Goal: Task Accomplishment & Management: Manage account settings

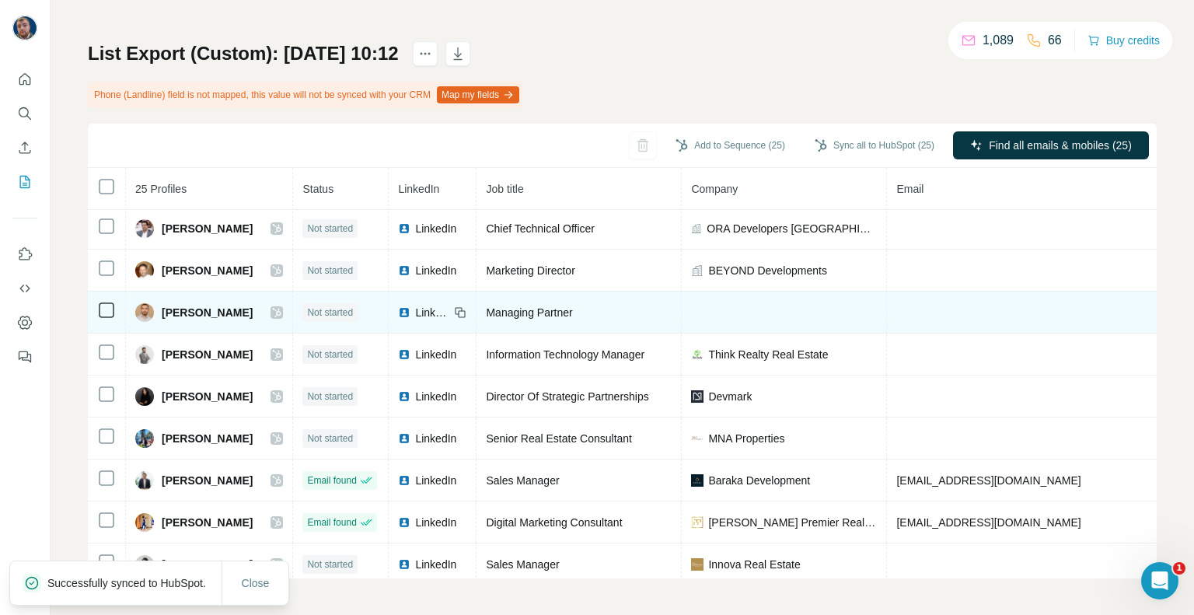
scroll to position [84, 0]
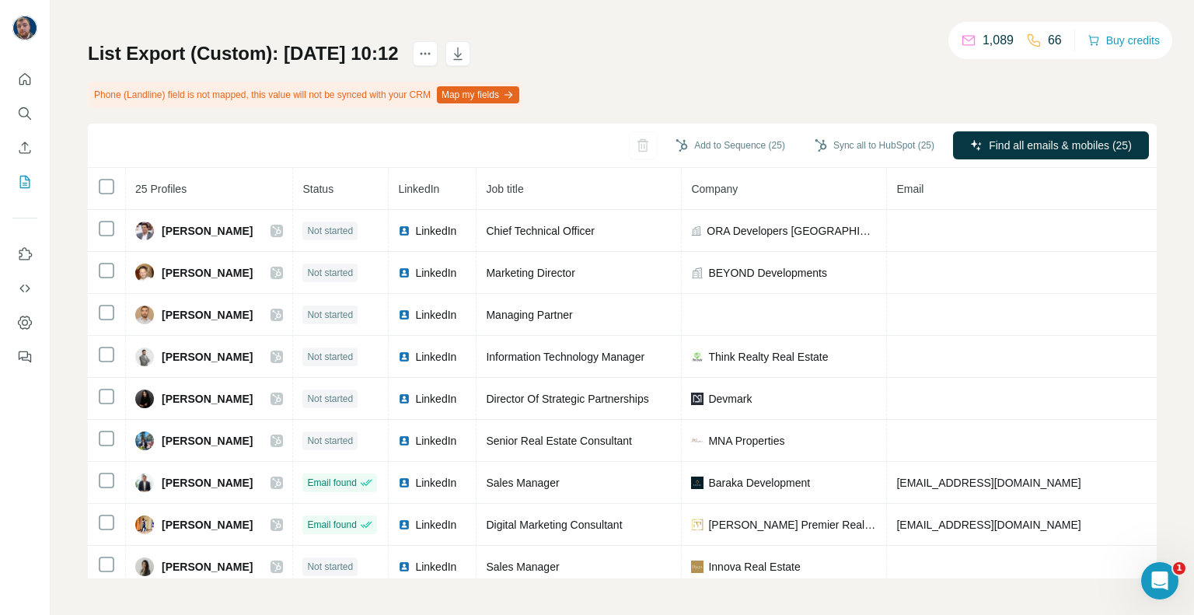
drag, startPoint x: 336, startPoint y: 493, endPoint x: 190, endPoint y: 123, distance: 397.8
click at [190, 123] on div "List Export (Custom): [DATE] 10:12 Phone (Landline) field is not mapped, this v…" at bounding box center [622, 309] width 1069 height 537
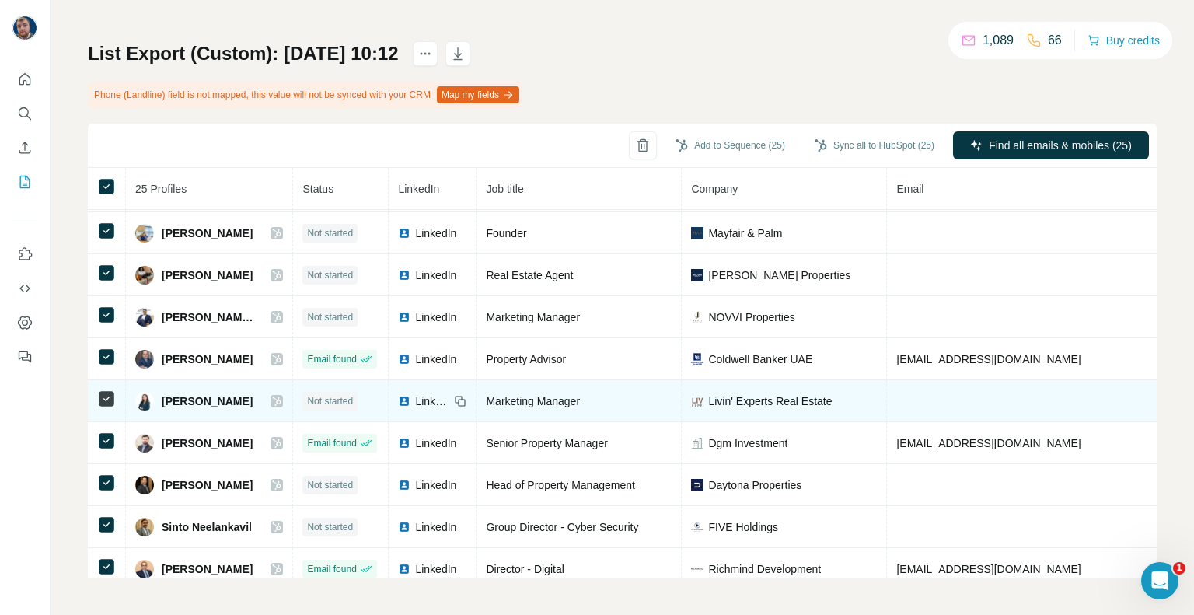
scroll to position [681, 0]
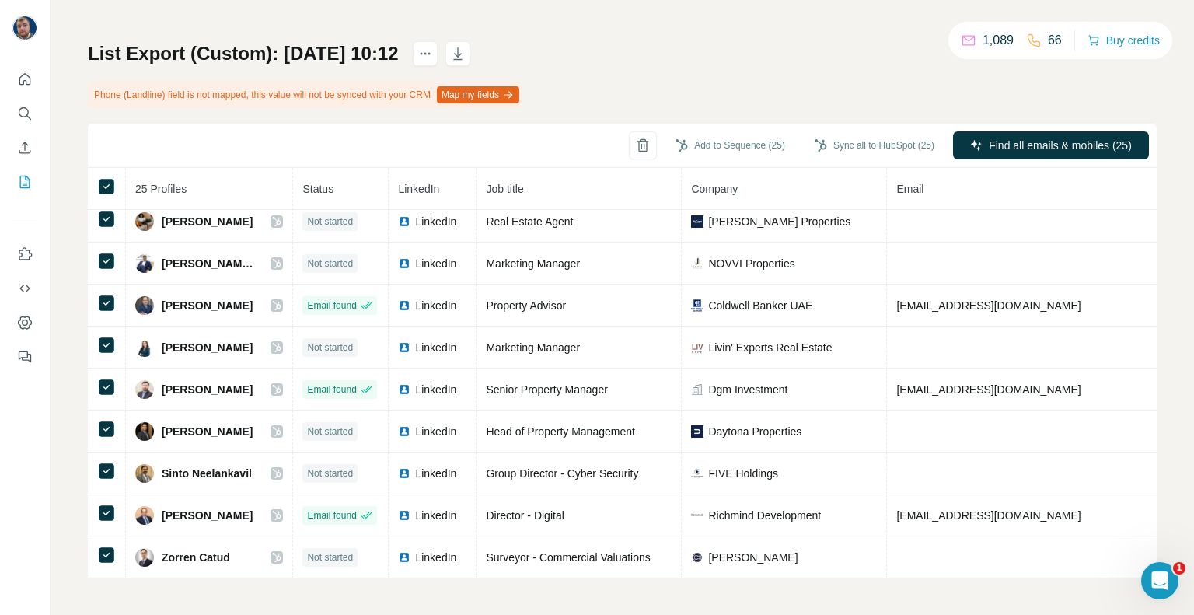
click at [712, 107] on div "List Export (Custom): [DATE] 10:12 Phone (Landline) field is not mapped, this v…" at bounding box center [622, 309] width 1069 height 537
click at [1110, 223] on div at bounding box center [1113, 224] width 12 height 12
click at [1101, 229] on div at bounding box center [1100, 224] width 12 height 12
click at [1101, 229] on label at bounding box center [1107, 224] width 28 height 16
click at [1101, 229] on div at bounding box center [1100, 224] width 12 height 12
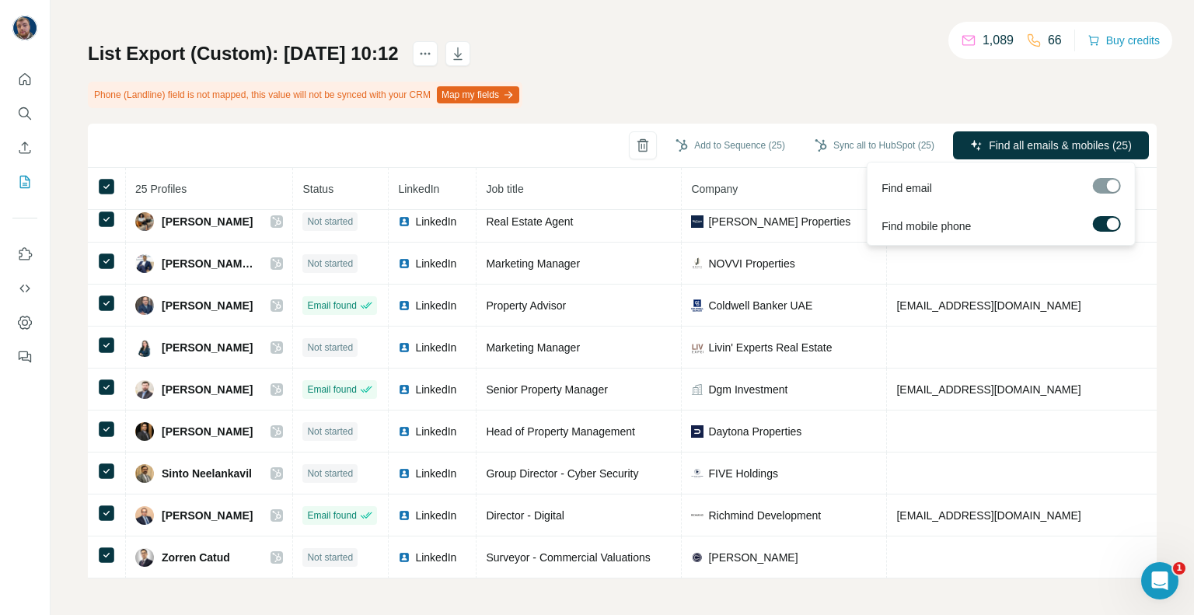
click at [1101, 229] on label at bounding box center [1107, 224] width 28 height 16
click at [1108, 186] on div at bounding box center [1107, 186] width 28 height 16
click at [1111, 222] on label at bounding box center [1107, 224] width 28 height 16
click at [1111, 222] on div at bounding box center [1113, 224] width 12 height 12
click at [1111, 222] on label at bounding box center [1107, 224] width 28 height 16
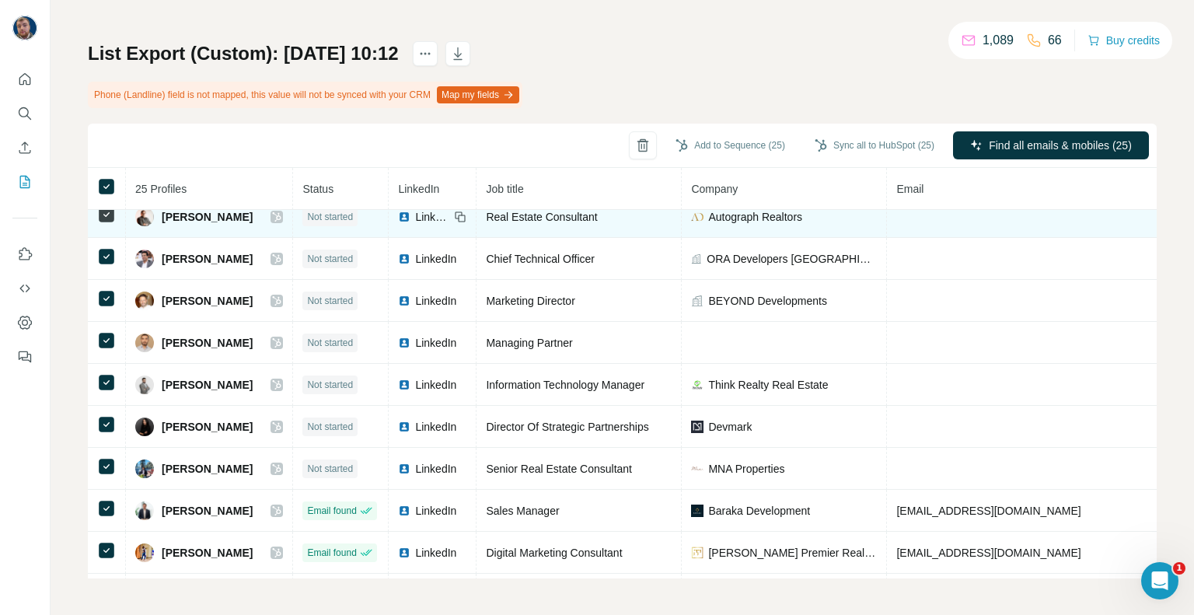
scroll to position [0, 0]
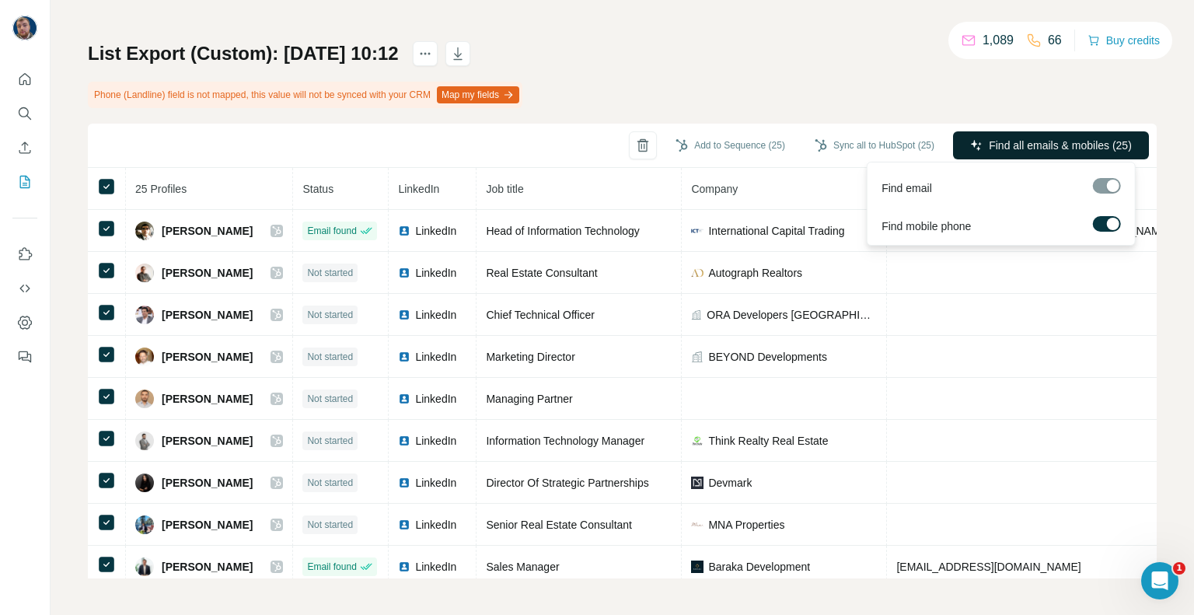
click at [1007, 148] on span "Find all emails & mobiles (25)" at bounding box center [1060, 146] width 143 height 16
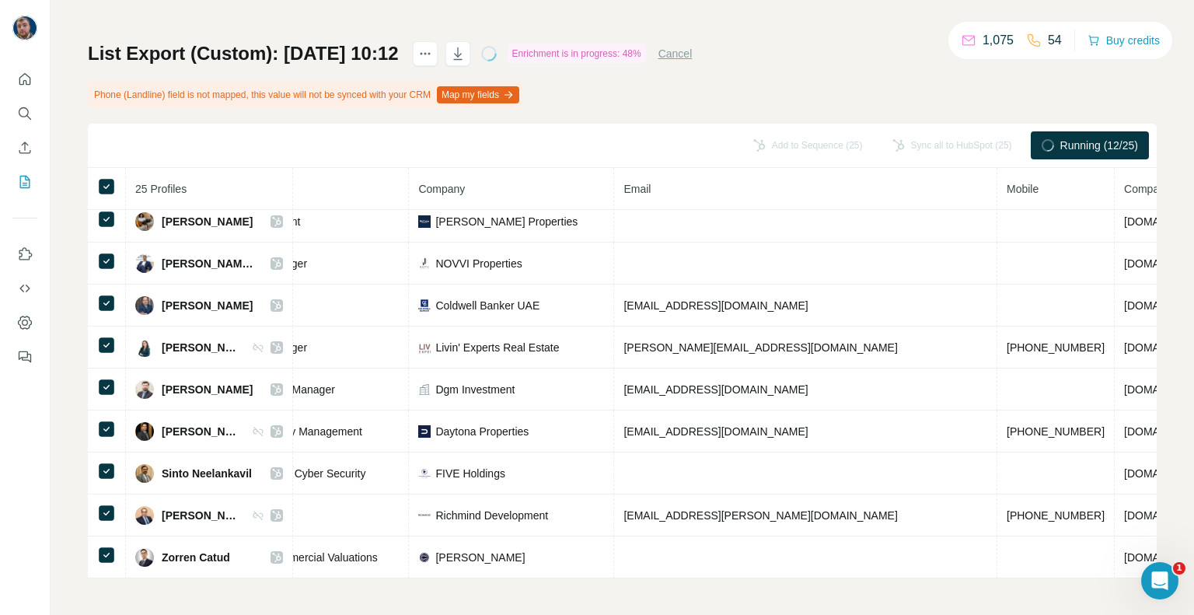
scroll to position [681, 0]
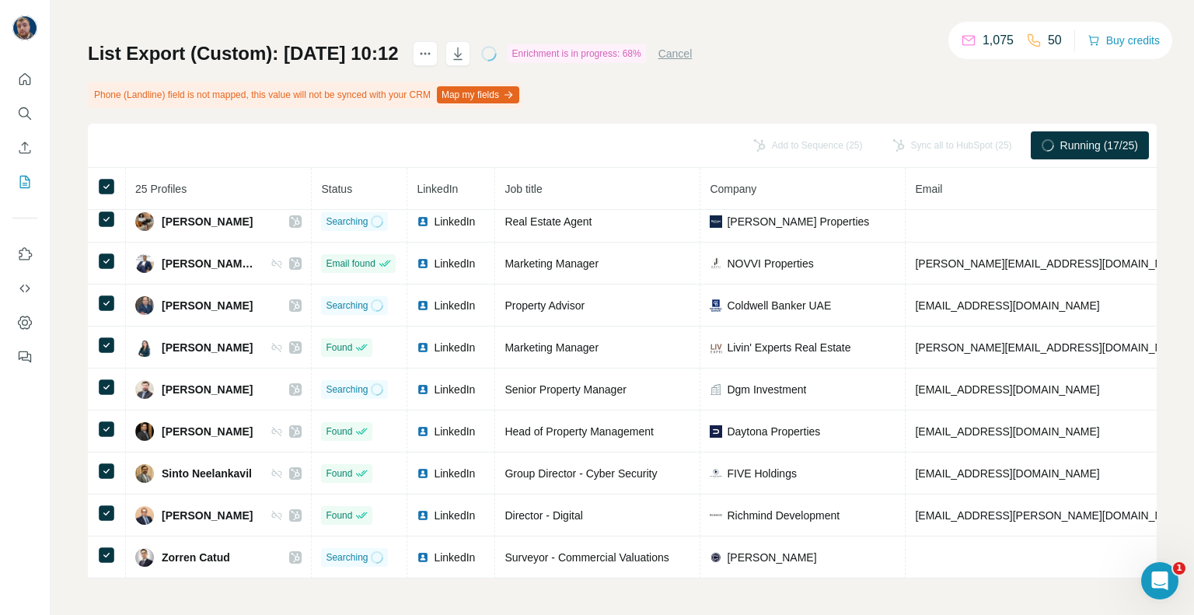
click at [687, 98] on div "List Export (Custom): [DATE] 10:12 Enrichment is in progress: 68% Cancel Phone …" at bounding box center [622, 309] width 1069 height 537
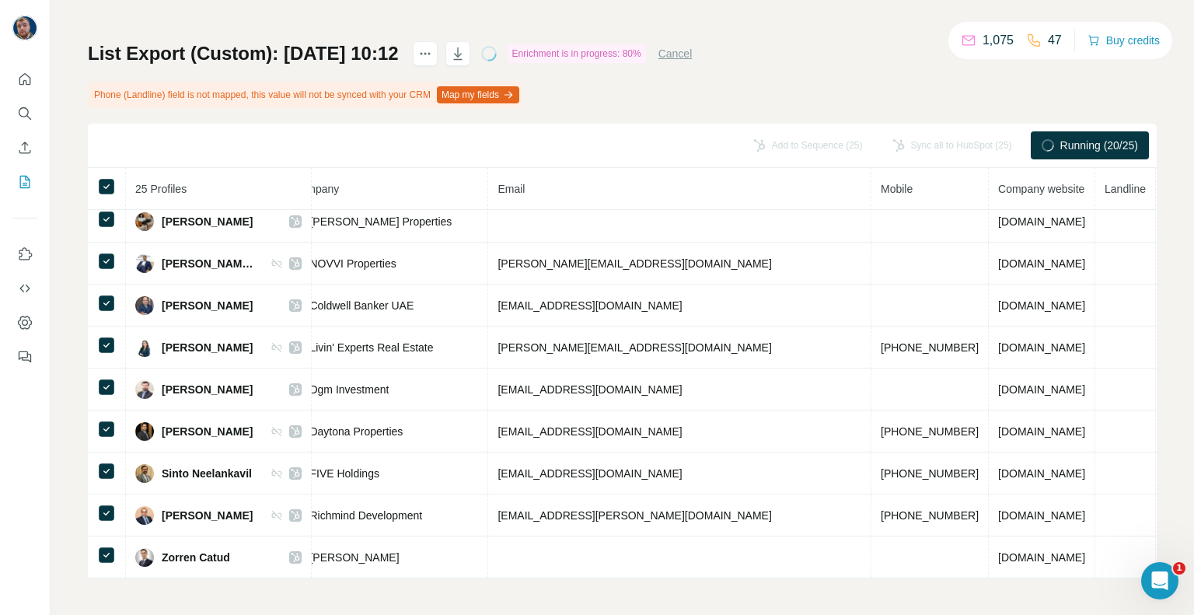
scroll to position [681, 430]
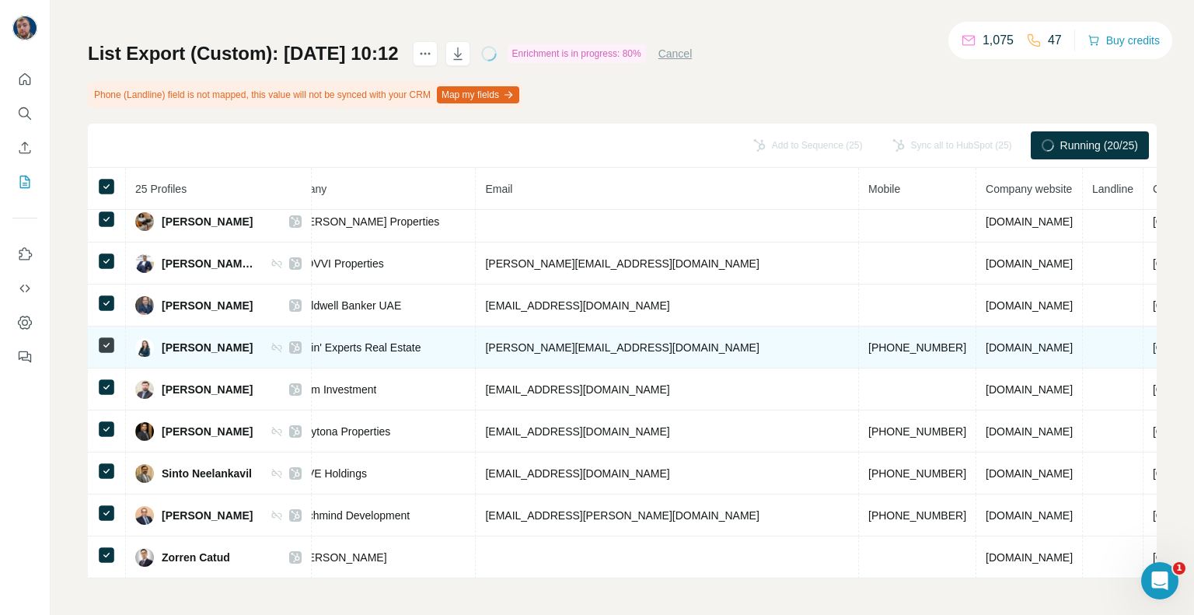
click at [1083, 341] on td at bounding box center [1113, 347] width 61 height 42
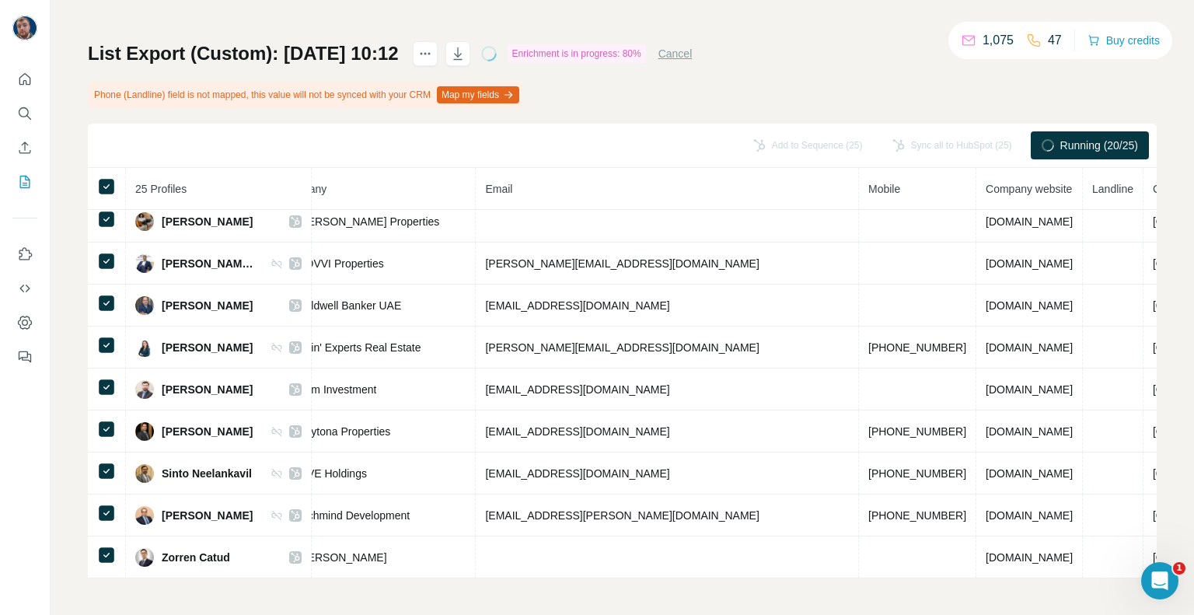
click at [1092, 189] on span "Landline" at bounding box center [1112, 189] width 41 height 12
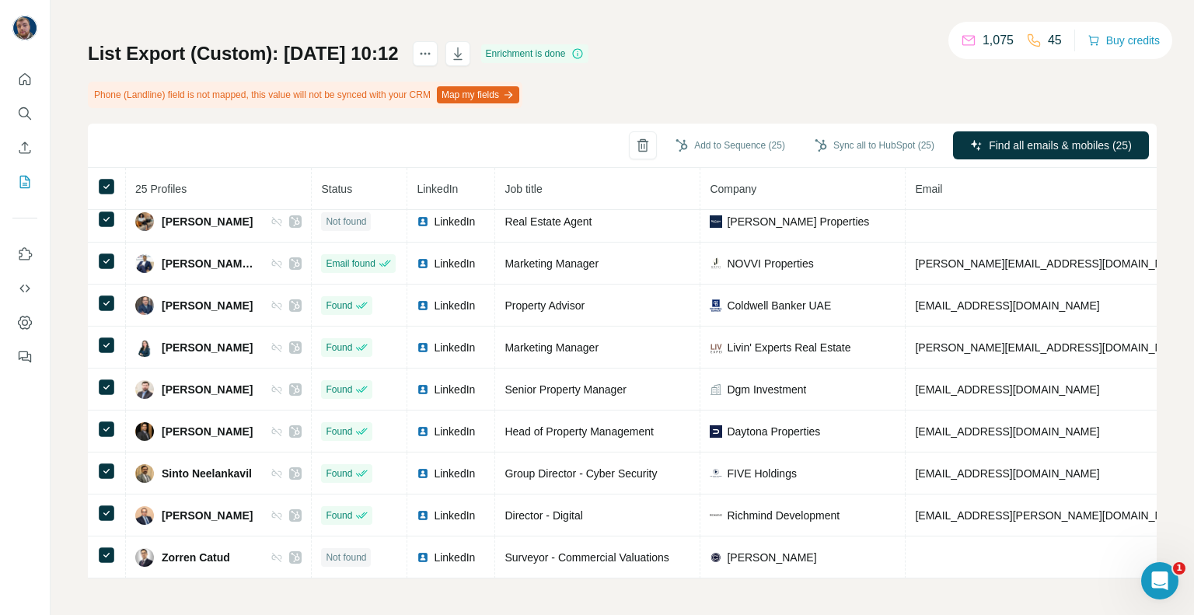
scroll to position [681, 434]
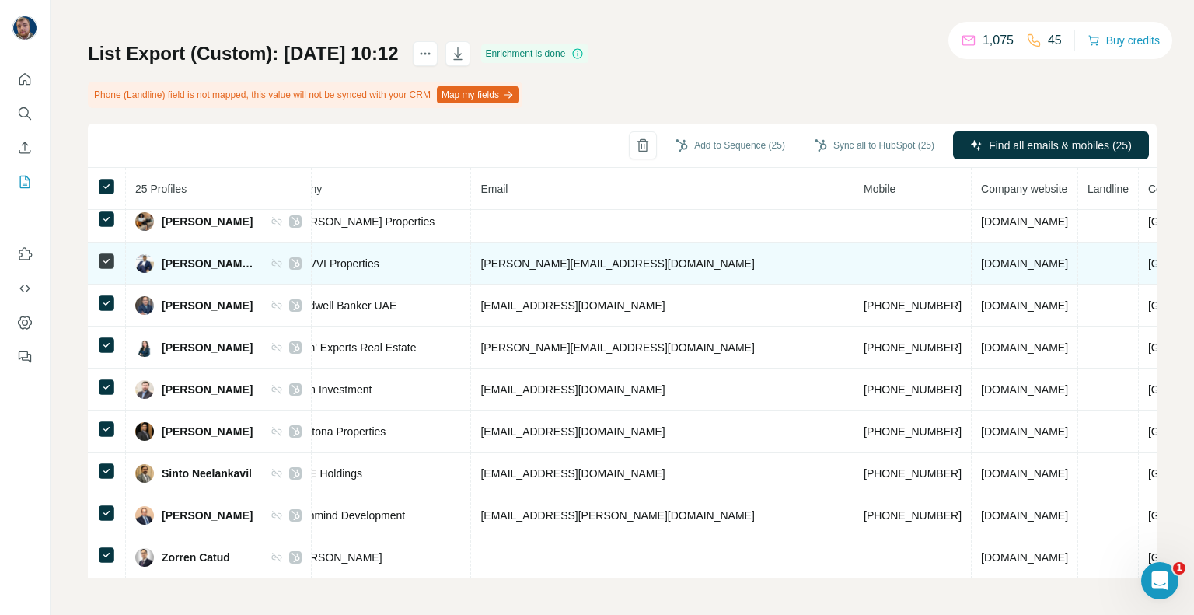
click at [1078, 243] on td at bounding box center [1108, 264] width 61 height 42
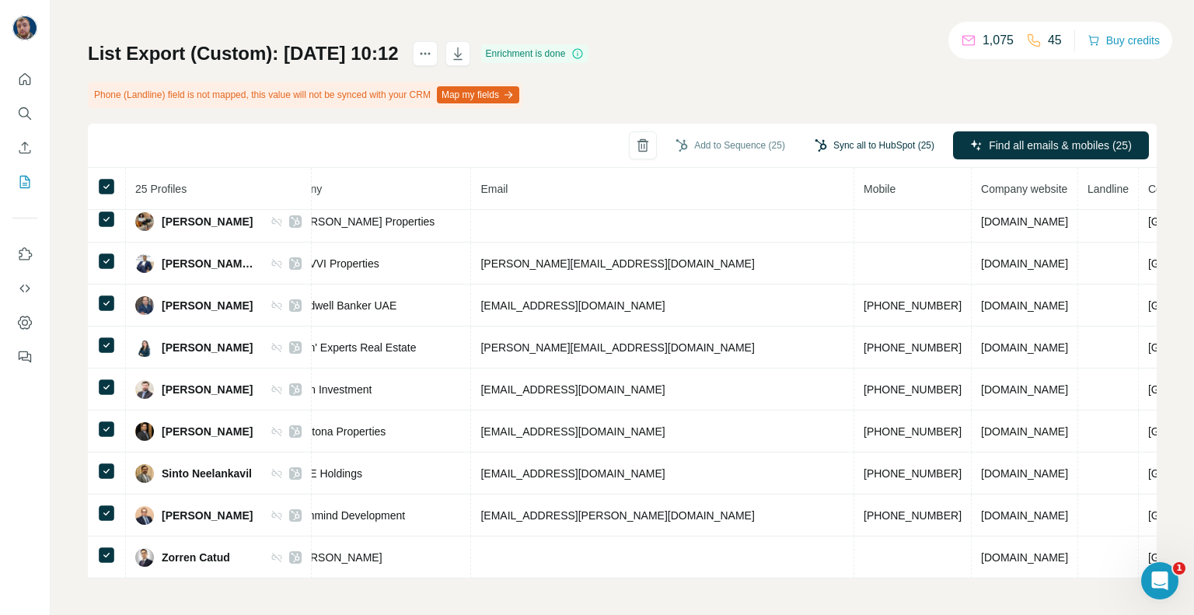
click at [822, 152] on button "Sync all to HubSpot (25)" at bounding box center [874, 145] width 141 height 23
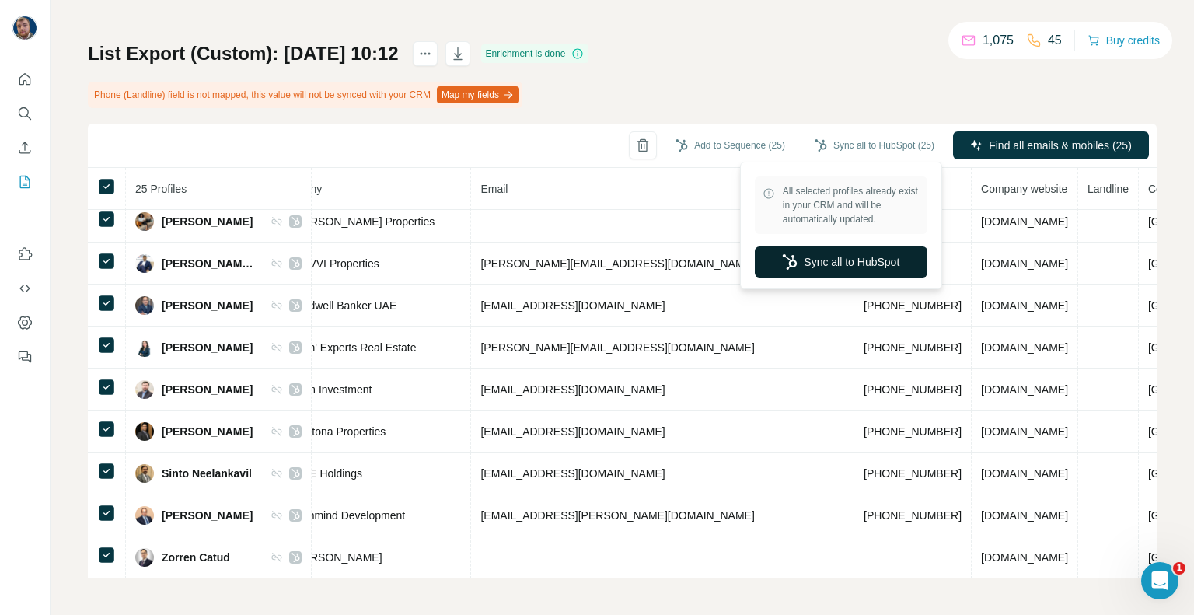
click at [823, 265] on button "Sync all to HubSpot" at bounding box center [841, 261] width 173 height 31
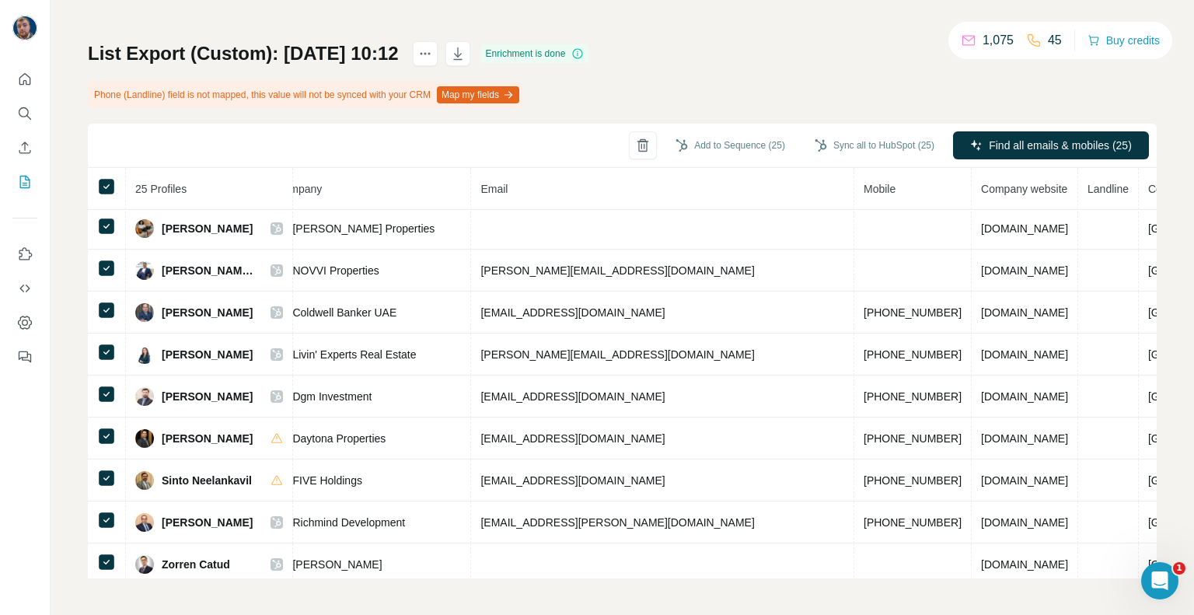
scroll to position [681, 416]
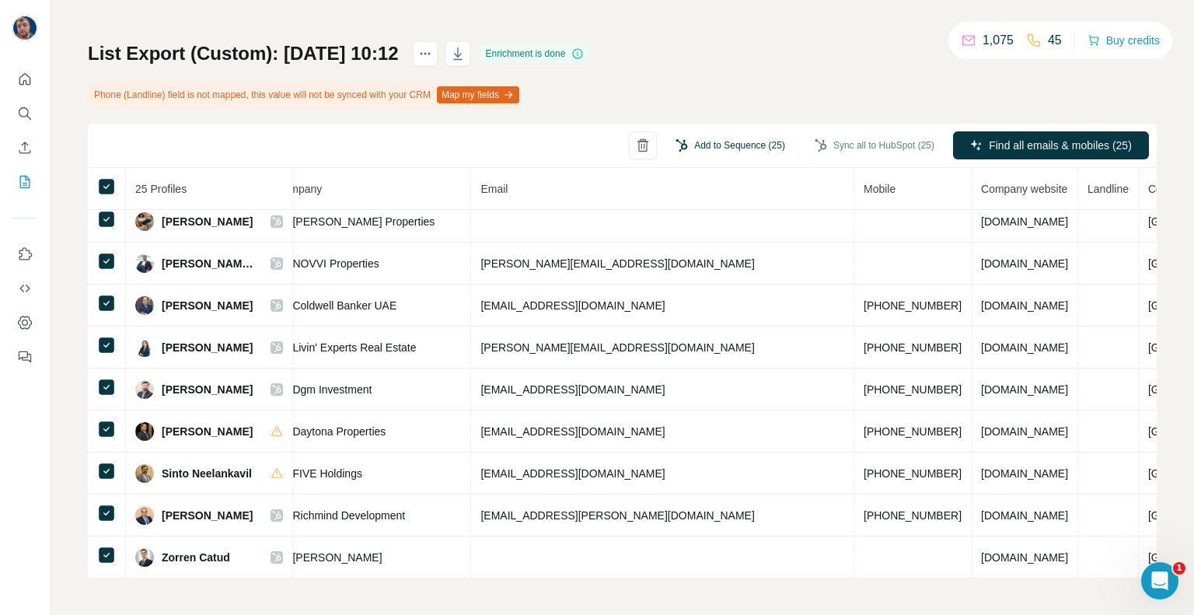
click at [700, 135] on button "Add to Sequence (25)" at bounding box center [730, 145] width 131 height 23
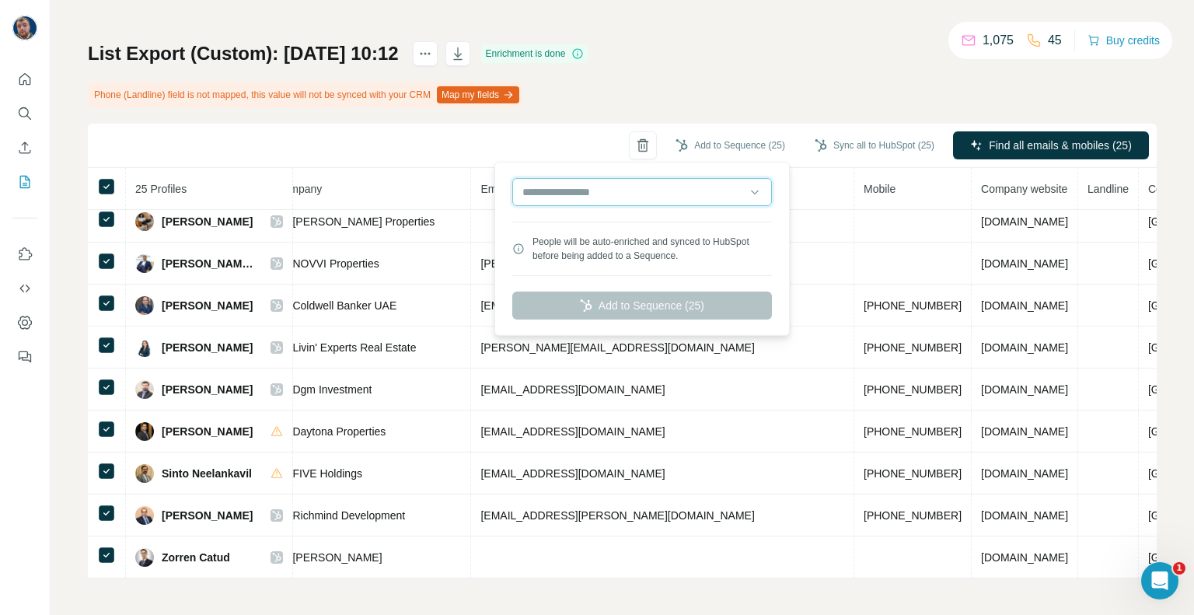
click at [682, 187] on input "text" at bounding box center [642, 192] width 260 height 28
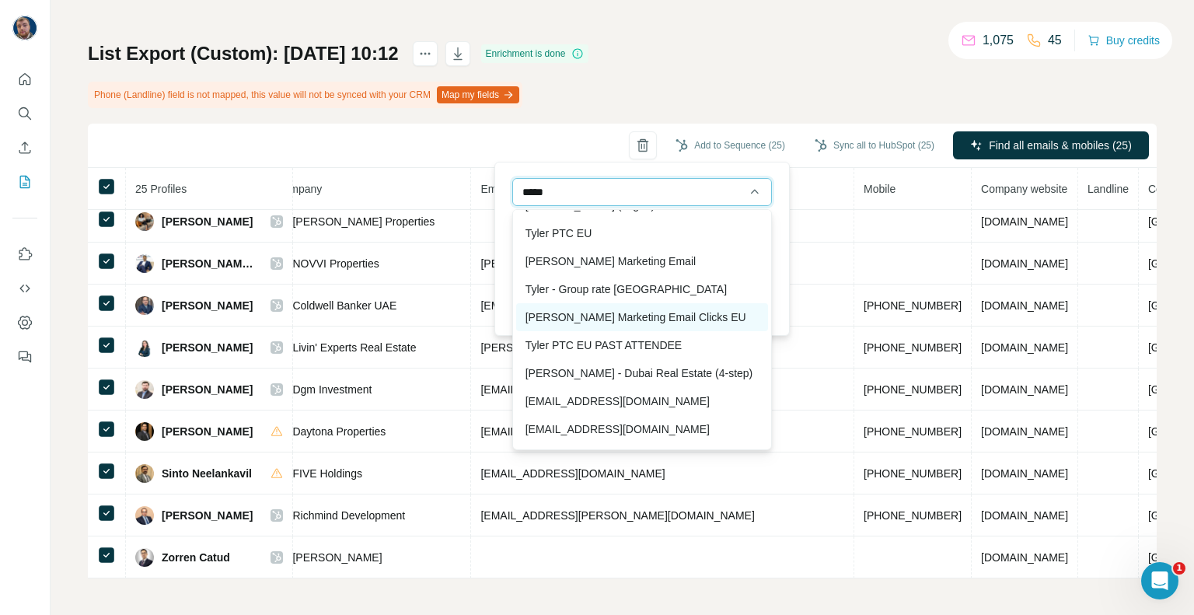
scroll to position [0, 0]
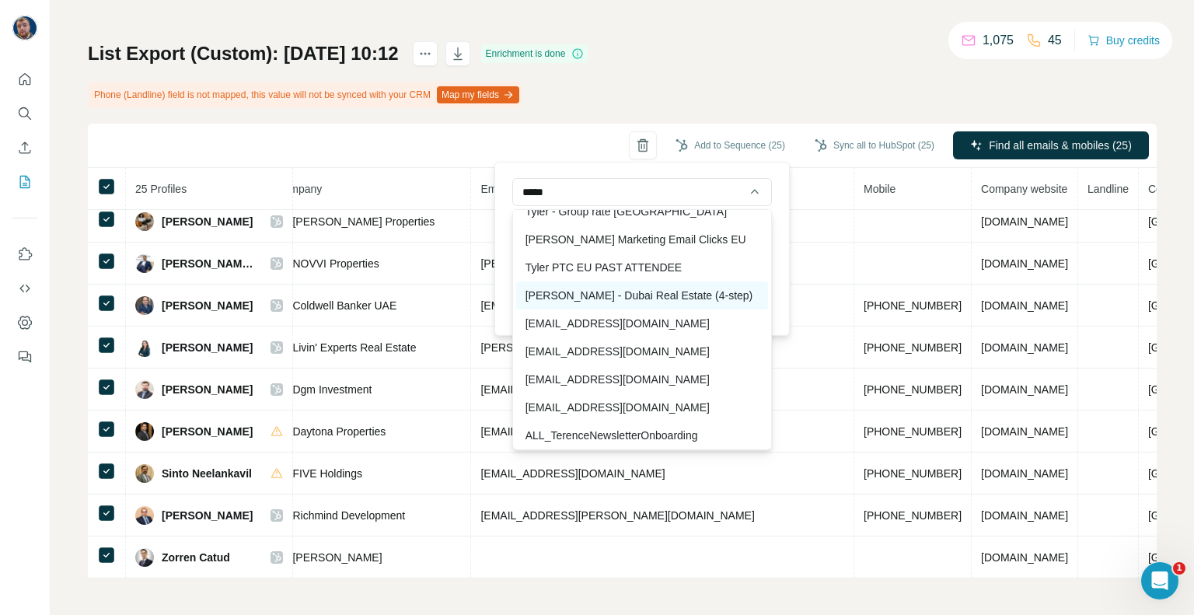
click at [666, 295] on div "[PERSON_NAME] - Dubai Real Estate (4-step)" at bounding box center [642, 295] width 252 height 28
type input "**********"
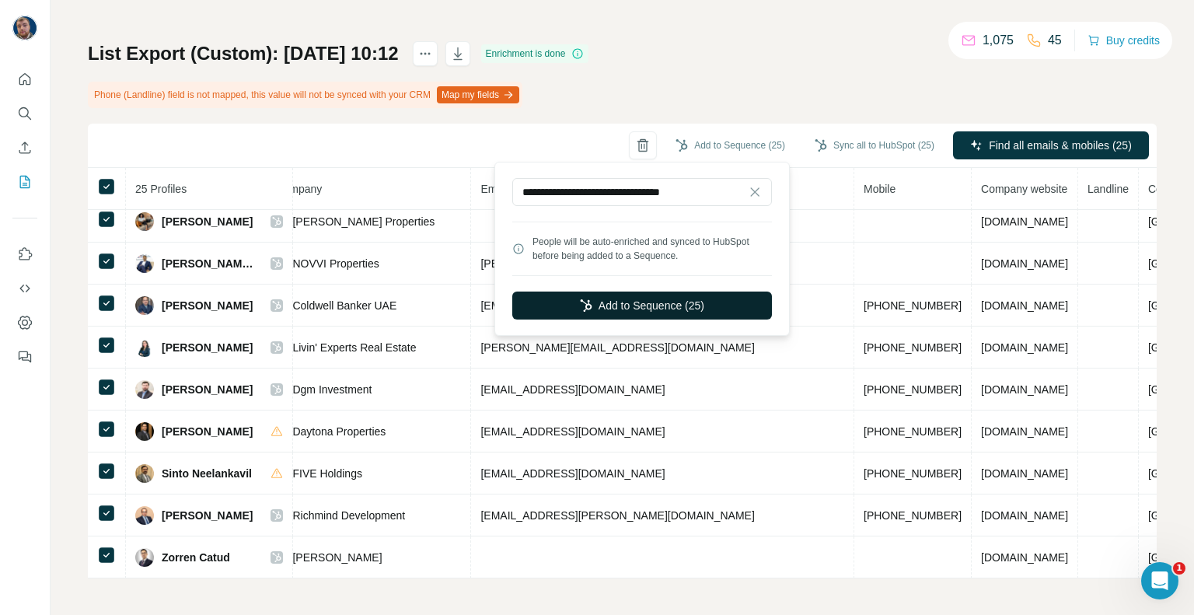
click at [685, 307] on button "Add to Sequence (25)" at bounding box center [642, 305] width 260 height 28
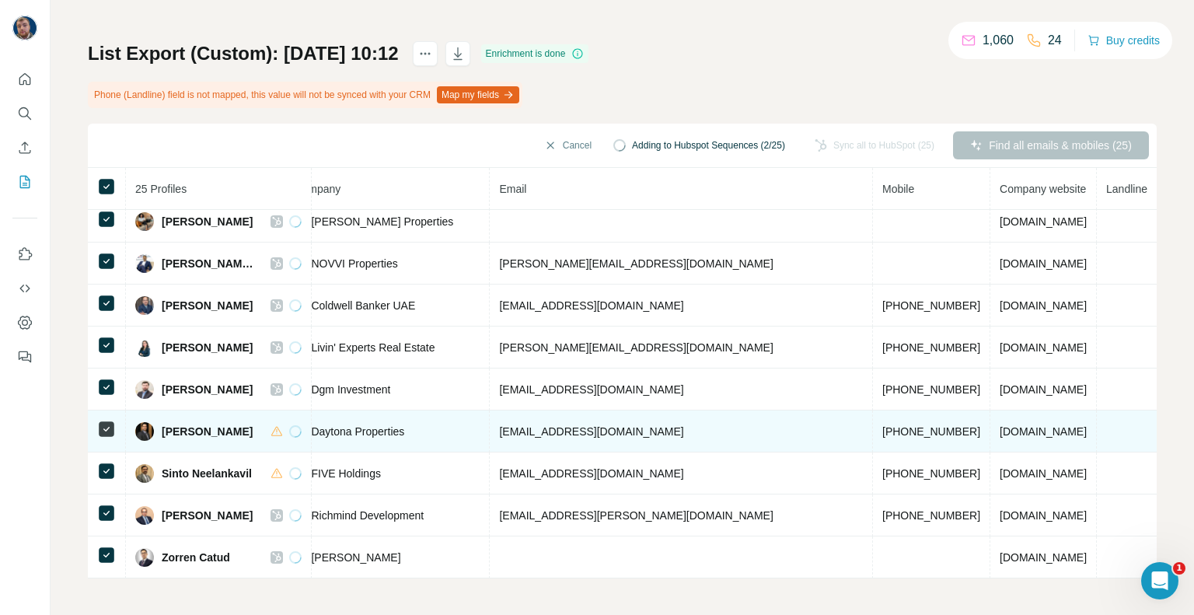
click at [634, 427] on span "[EMAIL_ADDRESS][DOMAIN_NAME]" at bounding box center [591, 431] width 184 height 12
click at [616, 425] on span "[EMAIL_ADDRESS][DOMAIN_NAME]" at bounding box center [591, 431] width 184 height 12
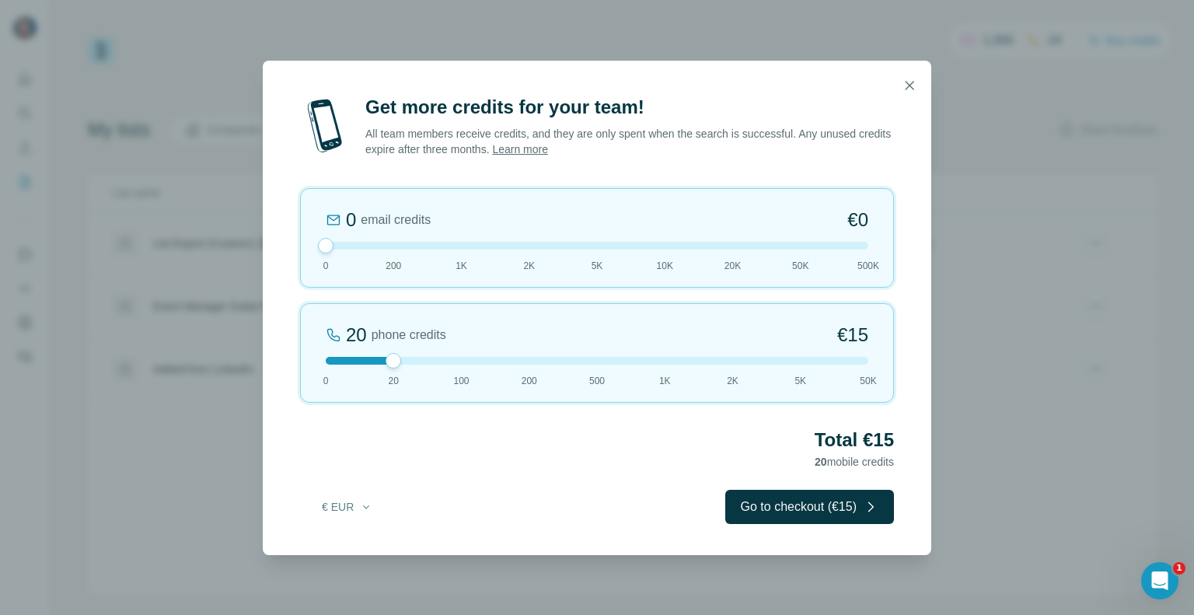
drag, startPoint x: 299, startPoint y: 245, endPoint x: 263, endPoint y: 247, distance: 36.6
click at [263, 246] on div "Get more credits for your team! All team members receive credits, and they are …" at bounding box center [597, 325] width 668 height 460
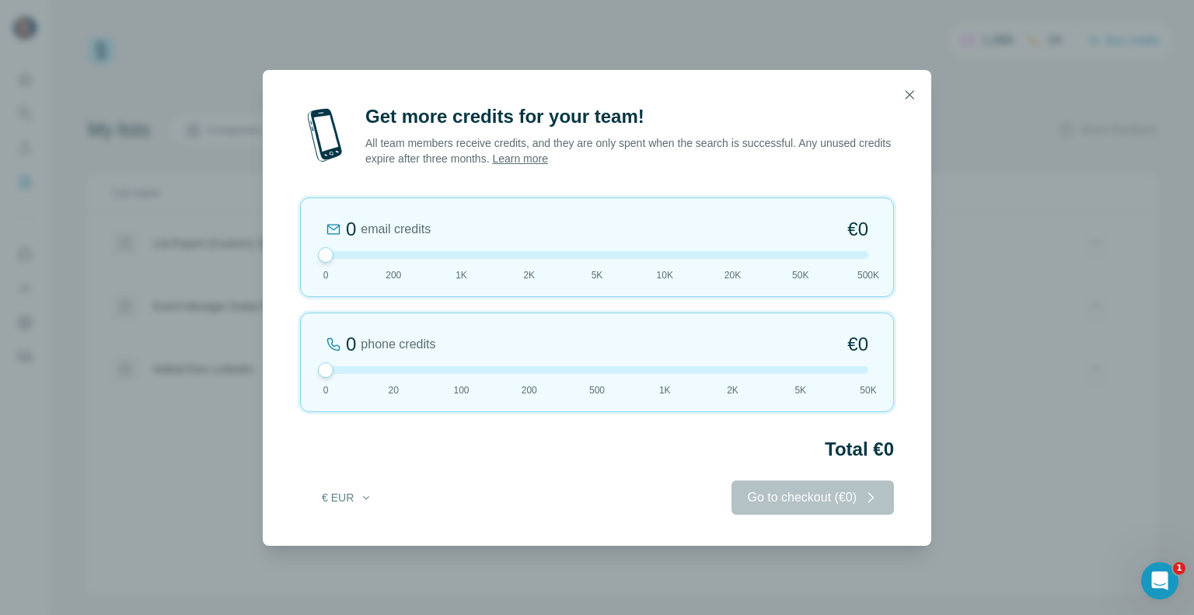
drag, startPoint x: 389, startPoint y: 364, endPoint x: 290, endPoint y: 370, distance: 99.7
click at [290, 370] on div "Get more credits for your team! All team members receive credits, and they are …" at bounding box center [597, 324] width 668 height 441
click at [662, 373] on div "0 phone credits €0 0 20 100 200 500 1K 2K 5K 50K" at bounding box center [597, 361] width 594 height 99
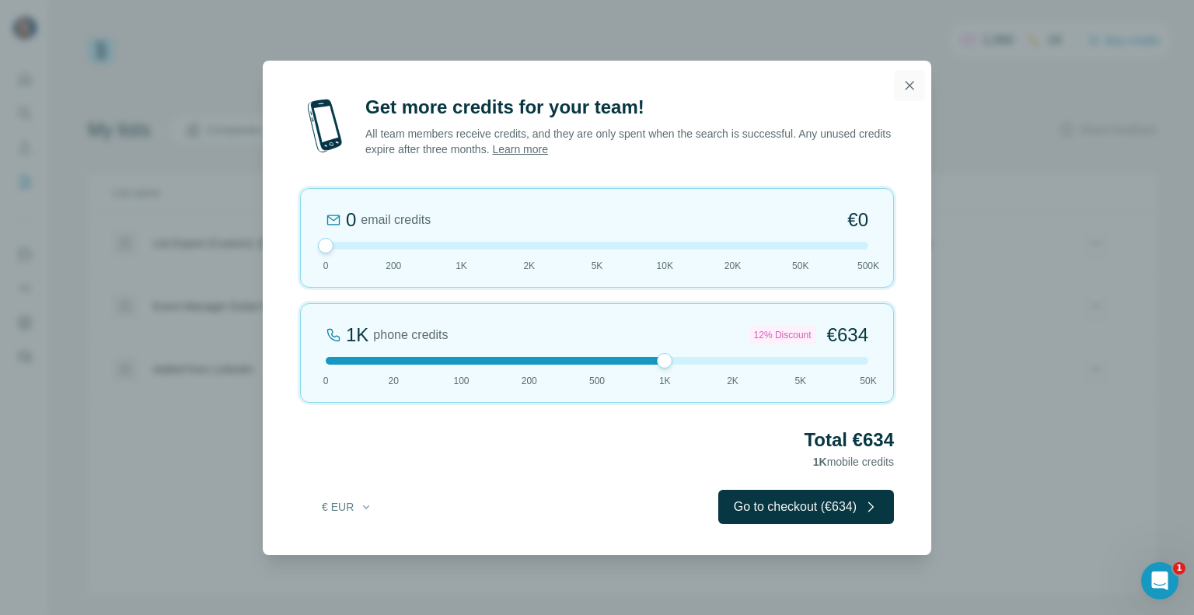
click at [905, 85] on icon "button" at bounding box center [910, 86] width 16 height 16
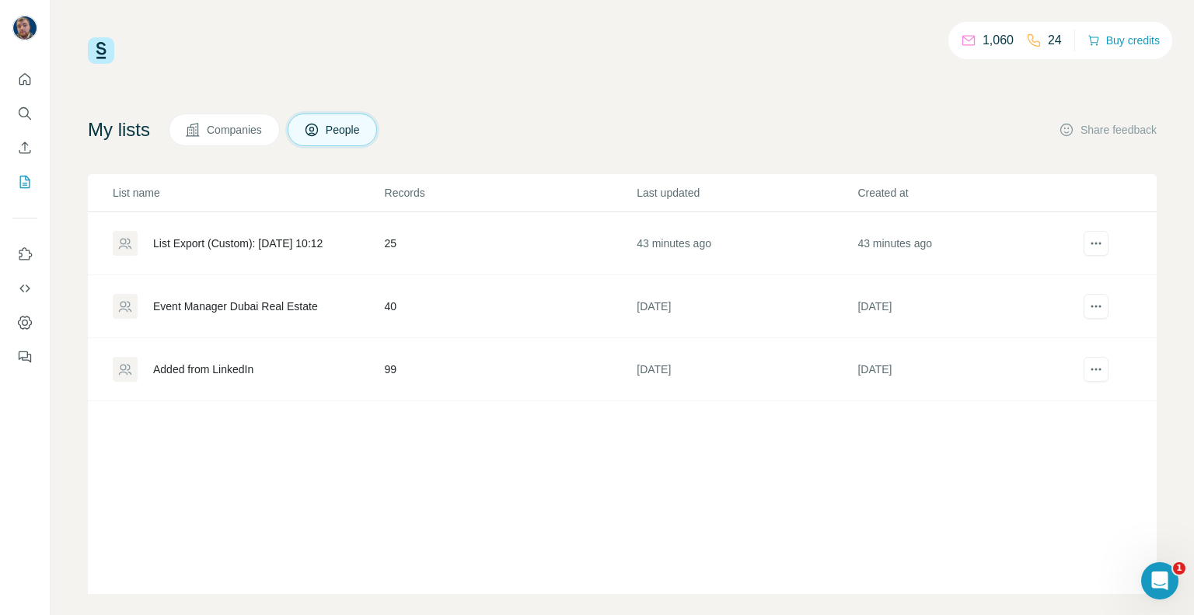
click at [270, 245] on div "List Export (Custom): [DATE] 10:12" at bounding box center [237, 244] width 169 height 16
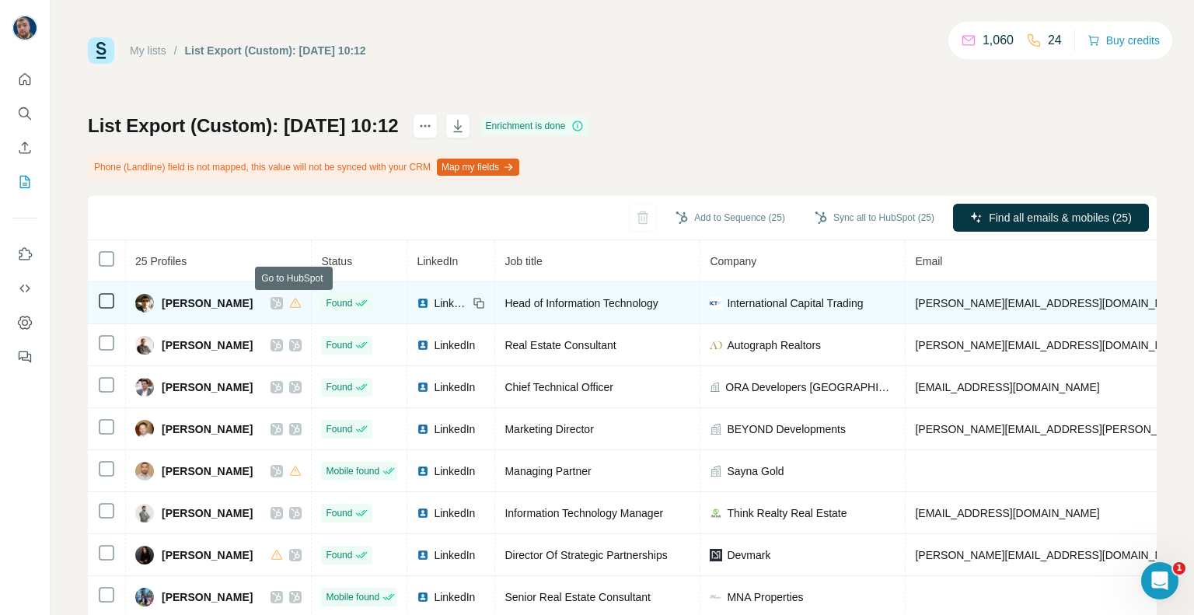
click at [281, 303] on icon at bounding box center [276, 303] width 9 height 12
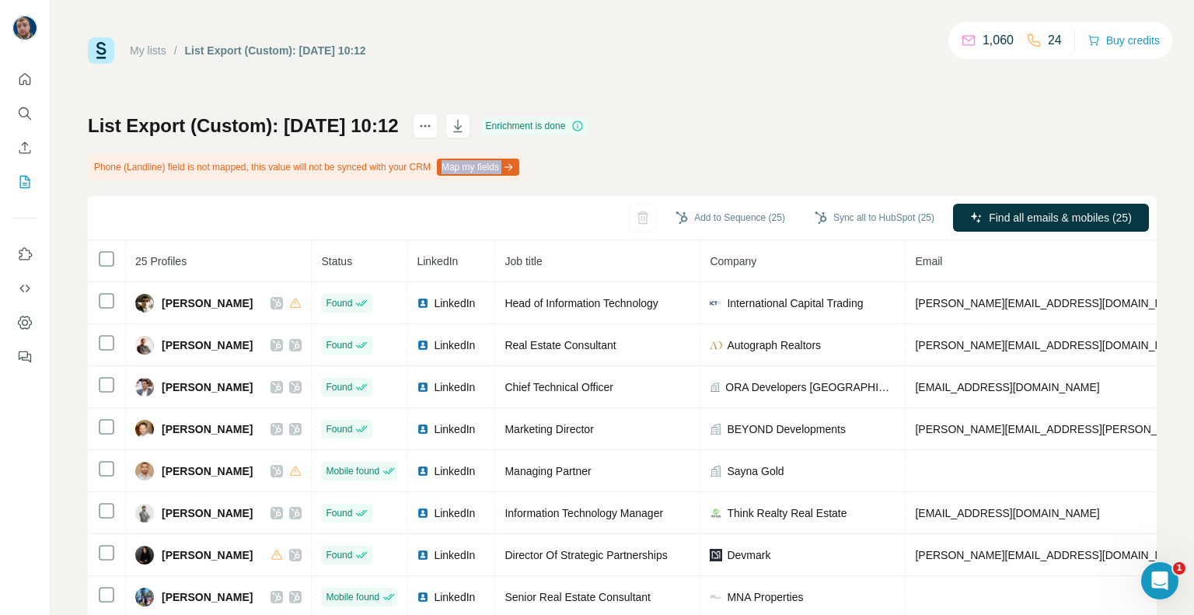
drag, startPoint x: 595, startPoint y: 167, endPoint x: 560, endPoint y: 161, distance: 35.5
click at [569, 163] on div "List Export (Custom): 09/10/2025 10:12 Enrichment is done Phone (Landline) fiel…" at bounding box center [622, 381] width 1069 height 537
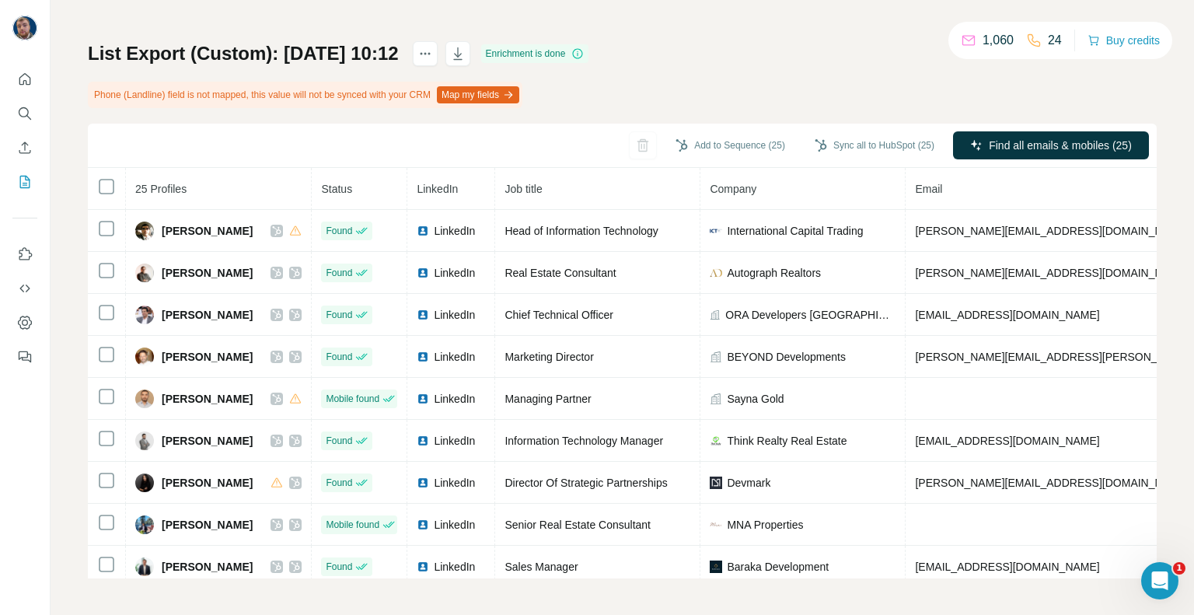
click at [688, 24] on div "My lists / List Export (Custom): 09/10/2025 10:12 1,060 24 Buy credits List Exp…" at bounding box center [622, 271] width 1069 height 613
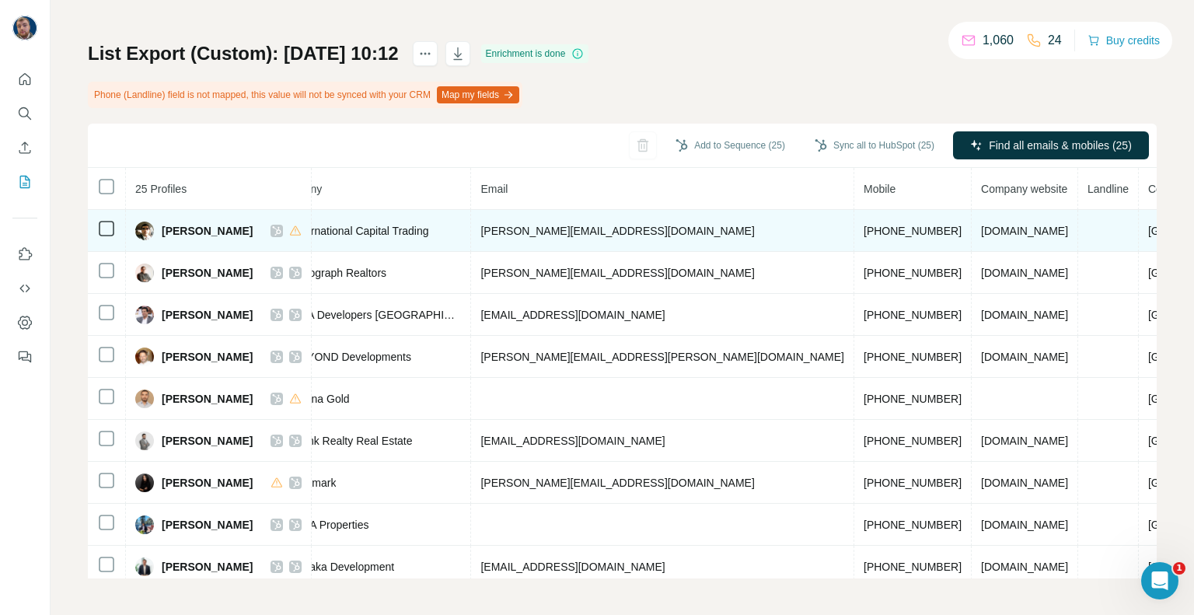
click at [1078, 233] on td at bounding box center [1108, 231] width 61 height 42
click at [1078, 232] on td at bounding box center [1108, 231] width 61 height 42
click at [1078, 248] on td at bounding box center [1108, 231] width 61 height 42
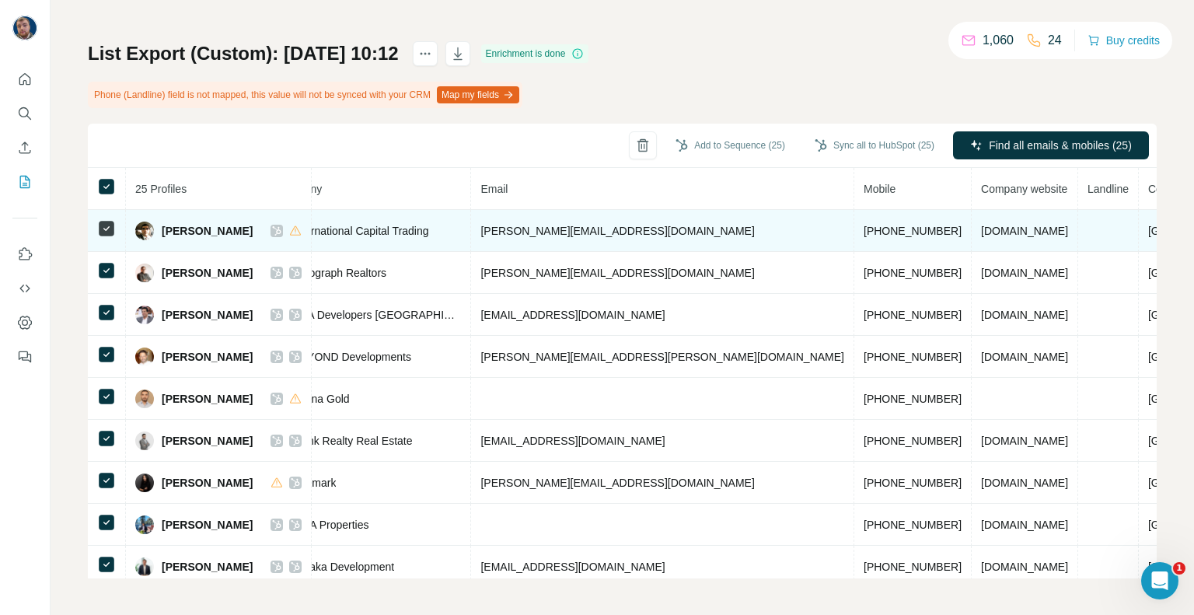
drag, startPoint x: 961, startPoint y: 234, endPoint x: 989, endPoint y: 231, distance: 28.2
click at [1078, 231] on td at bounding box center [1108, 231] width 61 height 42
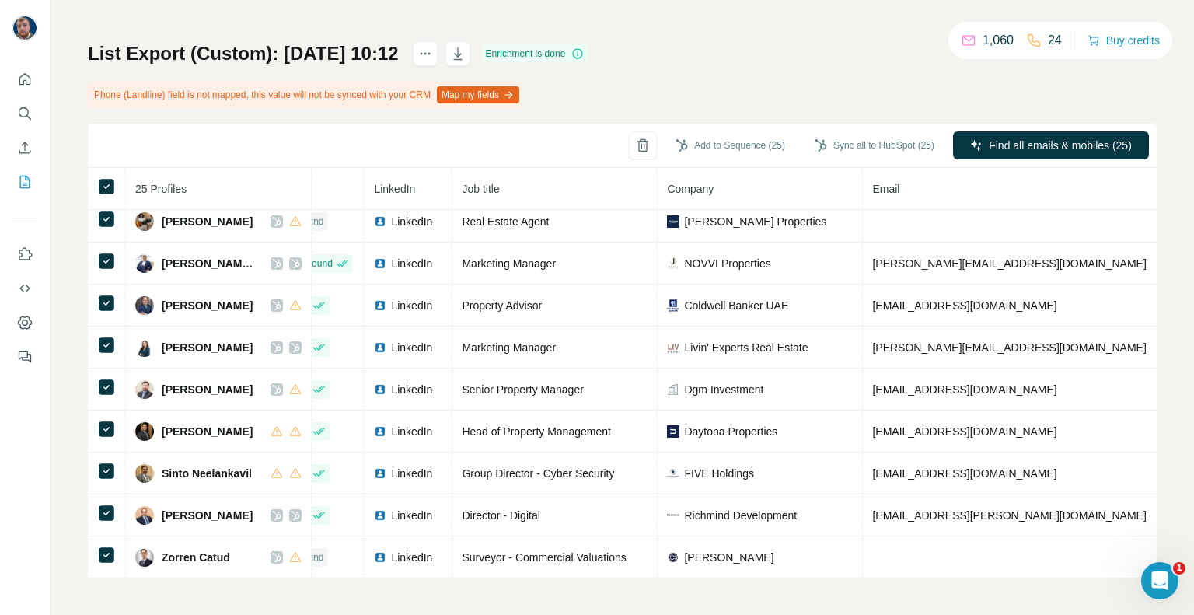
scroll to position [681, 0]
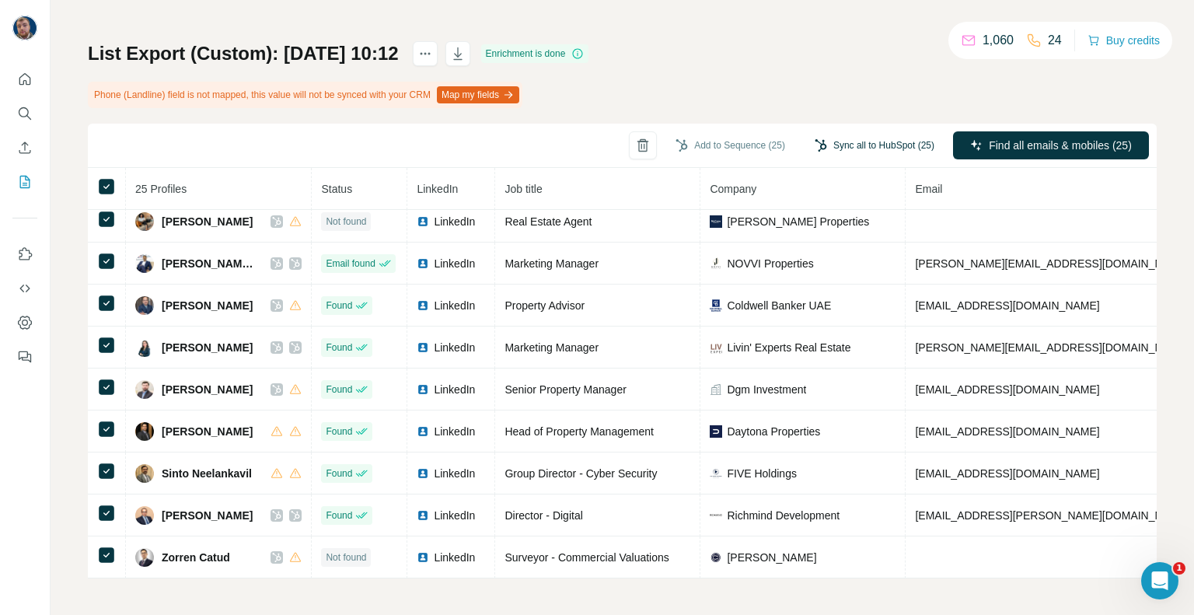
click at [836, 139] on button "Sync all to HubSpot (25)" at bounding box center [874, 145] width 141 height 23
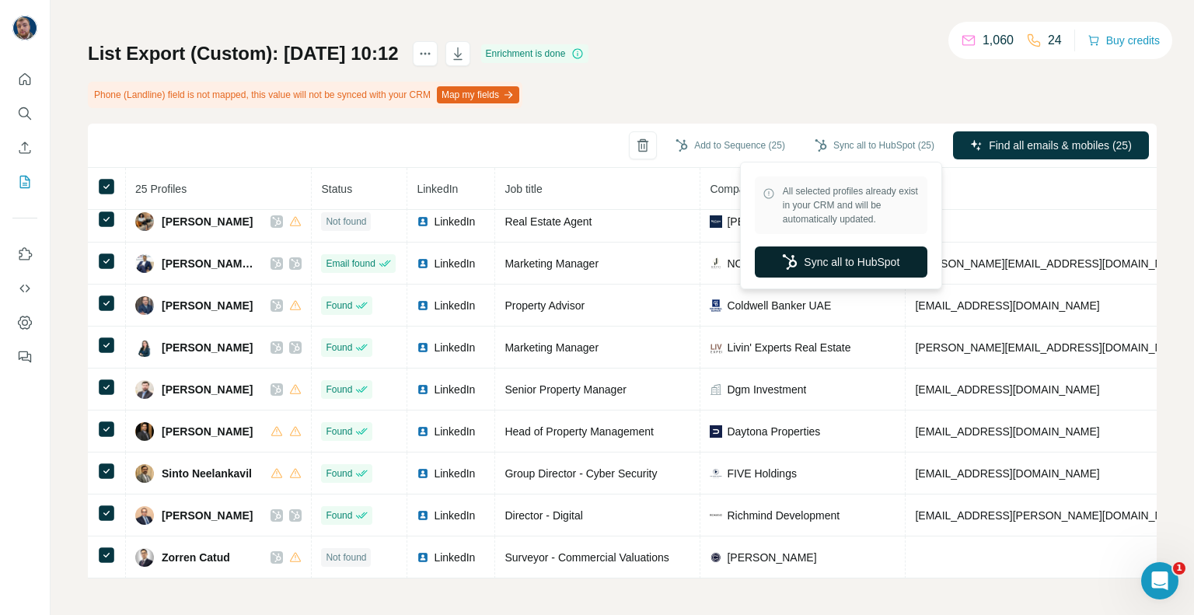
click at [856, 259] on button "Sync all to HubSpot" at bounding box center [841, 261] width 173 height 31
